Goal: Find specific page/section: Find specific page/section

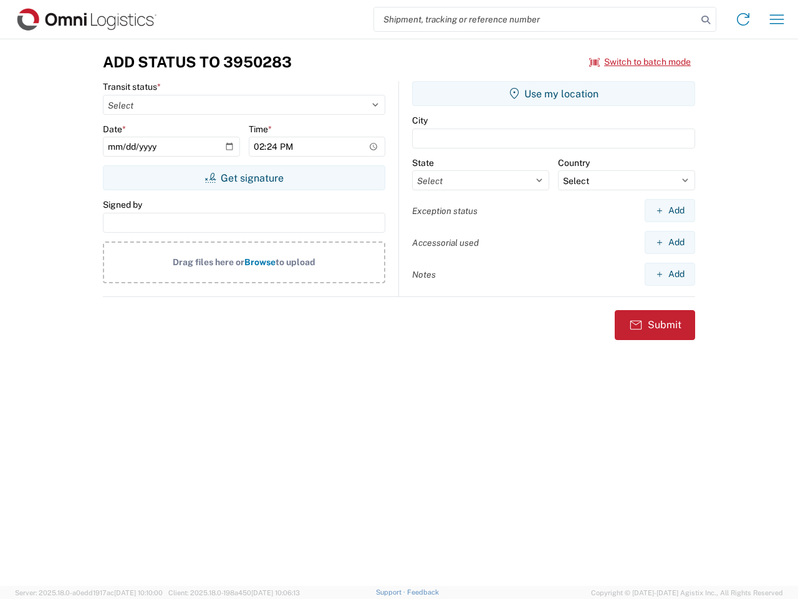
click at [536, 19] on input "search" at bounding box center [535, 19] width 323 height 24
click at [706, 20] on icon at bounding box center [705, 19] width 17 height 17
click at [743, 19] on icon at bounding box center [743, 19] width 20 height 20
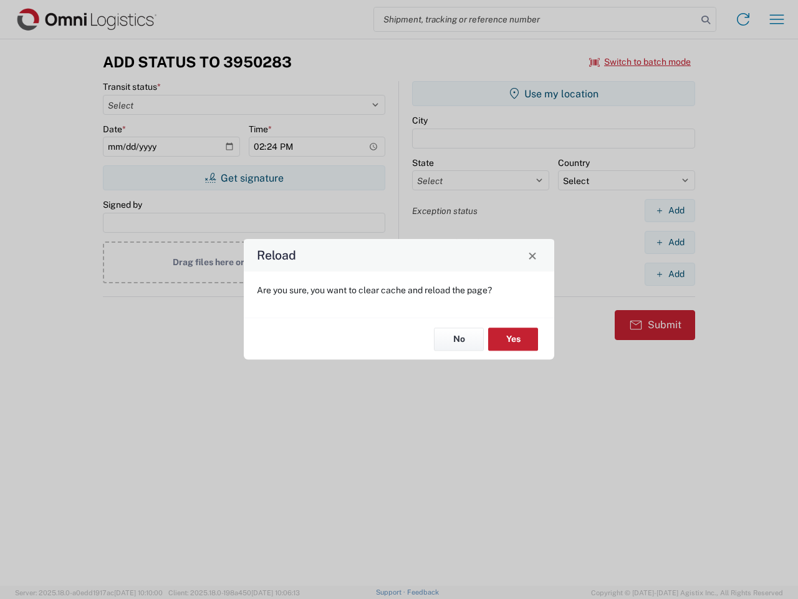
click at [777, 19] on div "Reload Are you sure, you want to clear cache and reload the page? No Yes" at bounding box center [399, 299] width 798 height 599
click at [641, 62] on div "Reload Are you sure, you want to clear cache and reload the page? No Yes" at bounding box center [399, 299] width 798 height 599
click at [244, 178] on div "Reload Are you sure, you want to clear cache and reload the page? No Yes" at bounding box center [399, 299] width 798 height 599
click at [554, 94] on div "Reload Are you sure, you want to clear cache and reload the page? No Yes" at bounding box center [399, 299] width 798 height 599
click at [670, 210] on div "Reload Are you sure, you want to clear cache and reload the page? No Yes" at bounding box center [399, 299] width 798 height 599
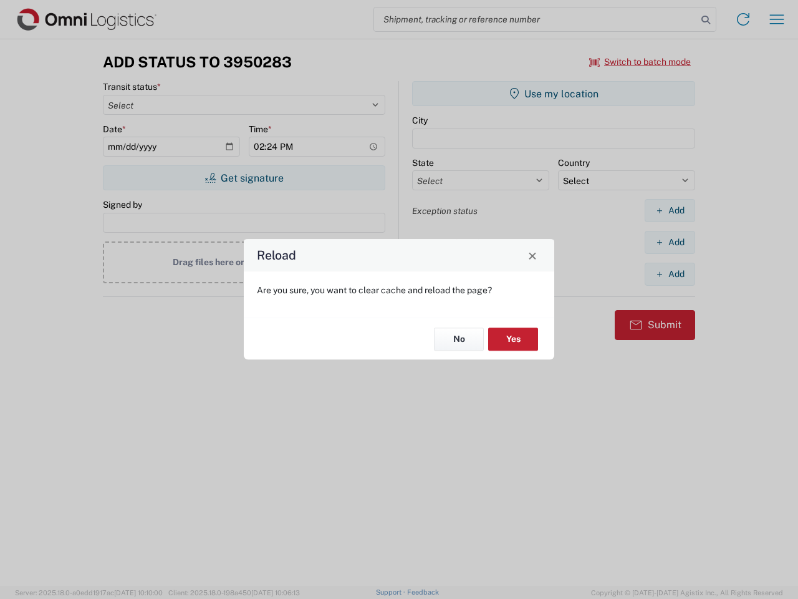
click at [670, 242] on div "Reload Are you sure, you want to clear cache and reload the page? No Yes" at bounding box center [399, 299] width 798 height 599
click at [670, 274] on div "Reload Are you sure, you want to clear cache and reload the page? No Yes" at bounding box center [399, 299] width 798 height 599
